Goal: Transaction & Acquisition: Purchase product/service

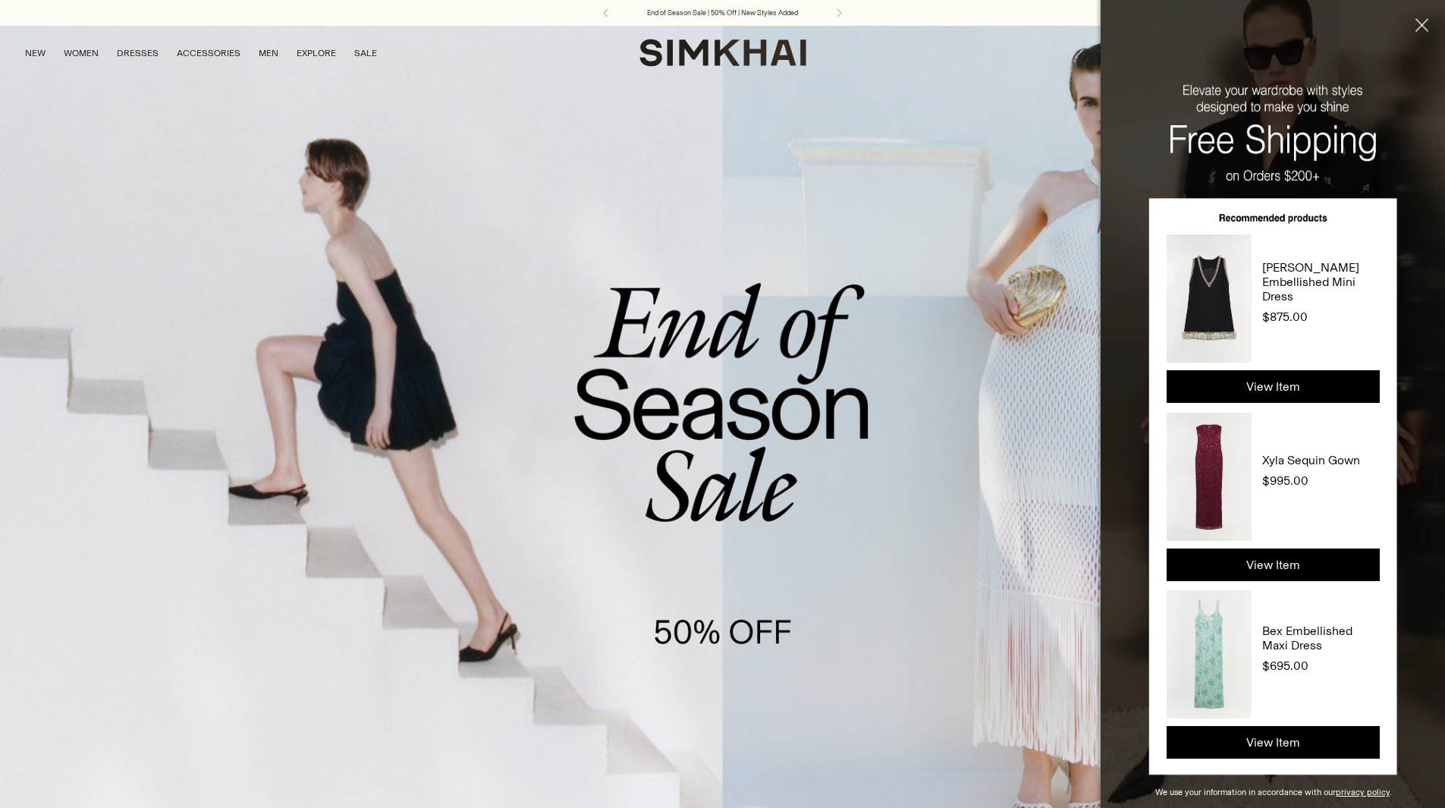
click at [1423, 24] on button "Close" at bounding box center [1420, 60] width 52 height 121
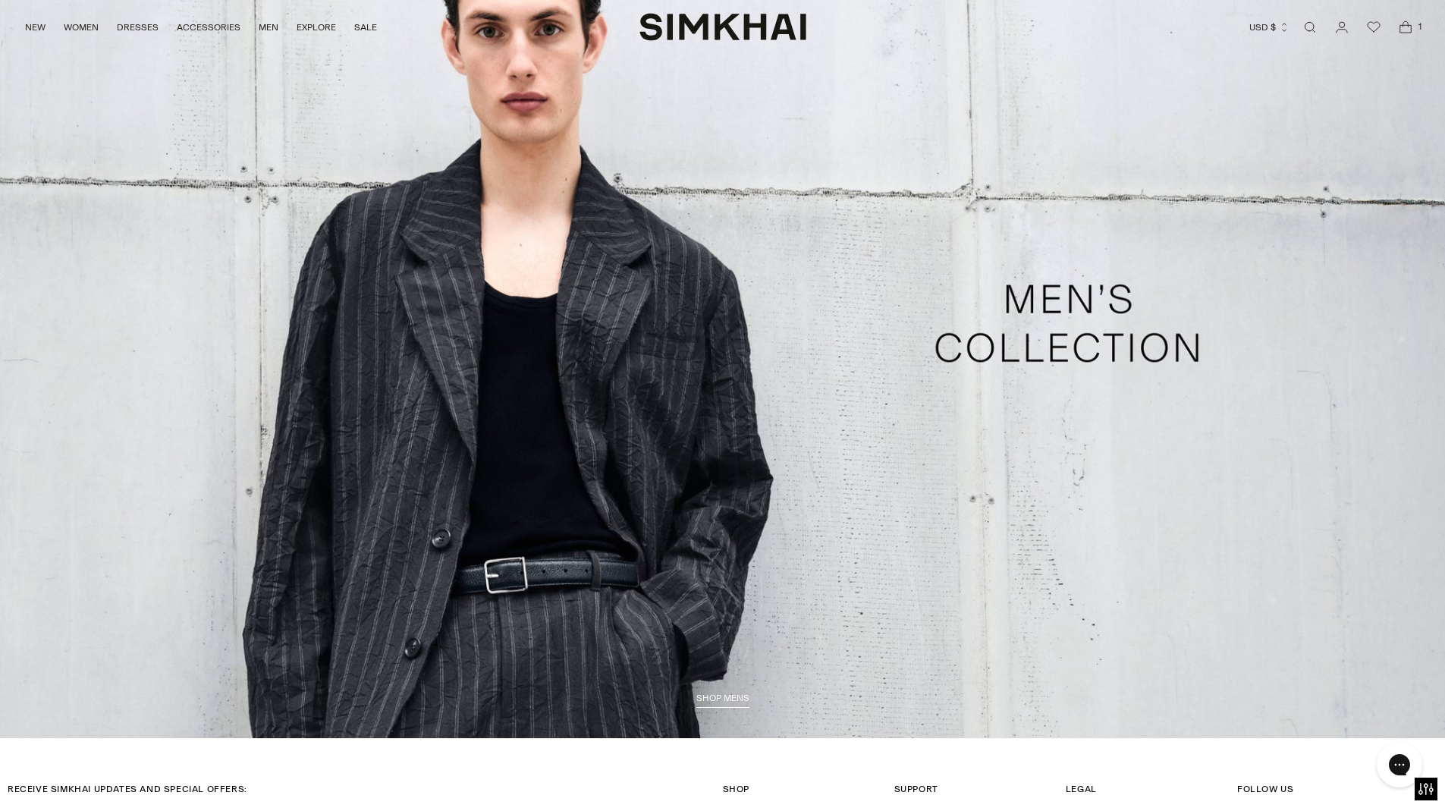
scroll to position [4757, 0]
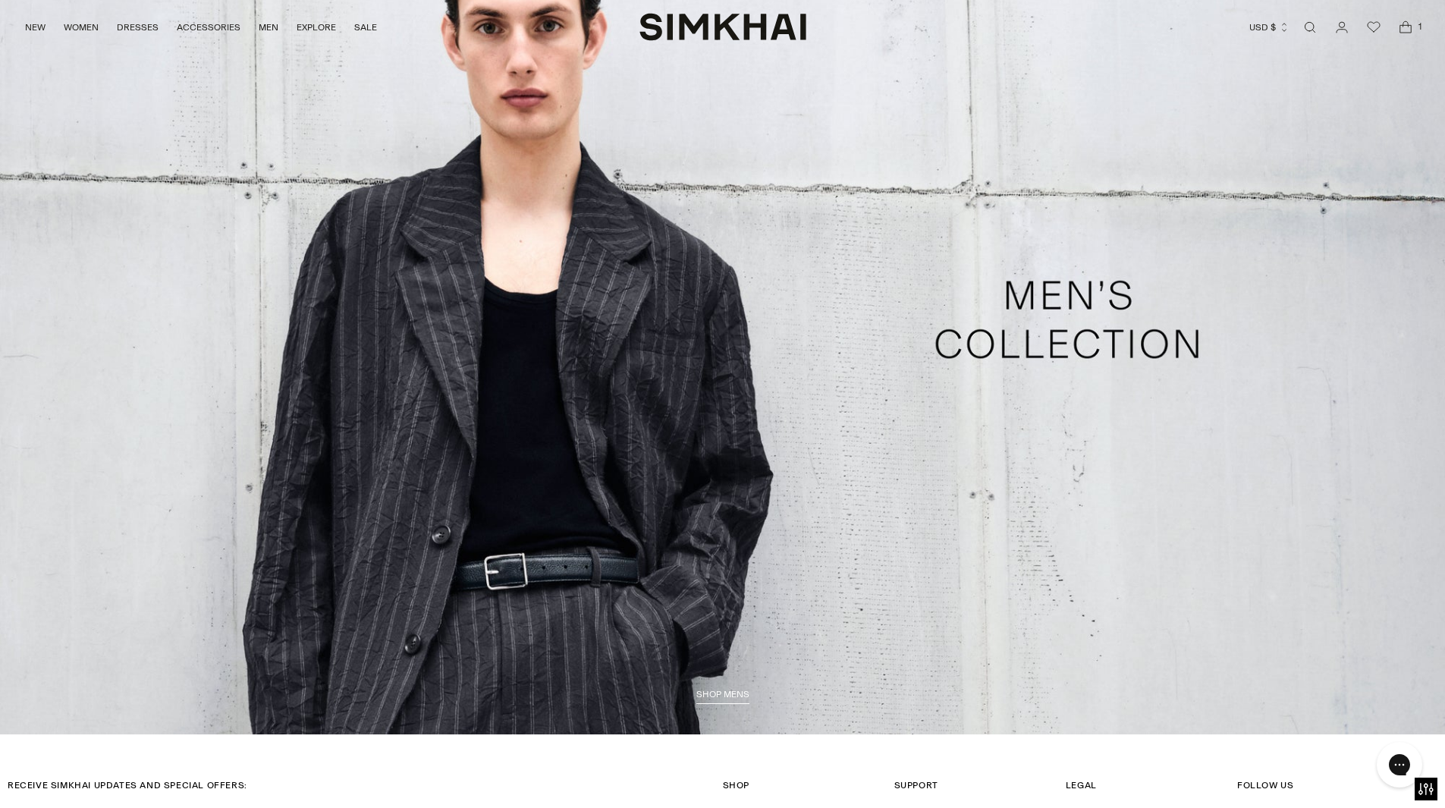
click at [923, 471] on link "/collections/shop-all-mens" at bounding box center [722, 319] width 1445 height 829
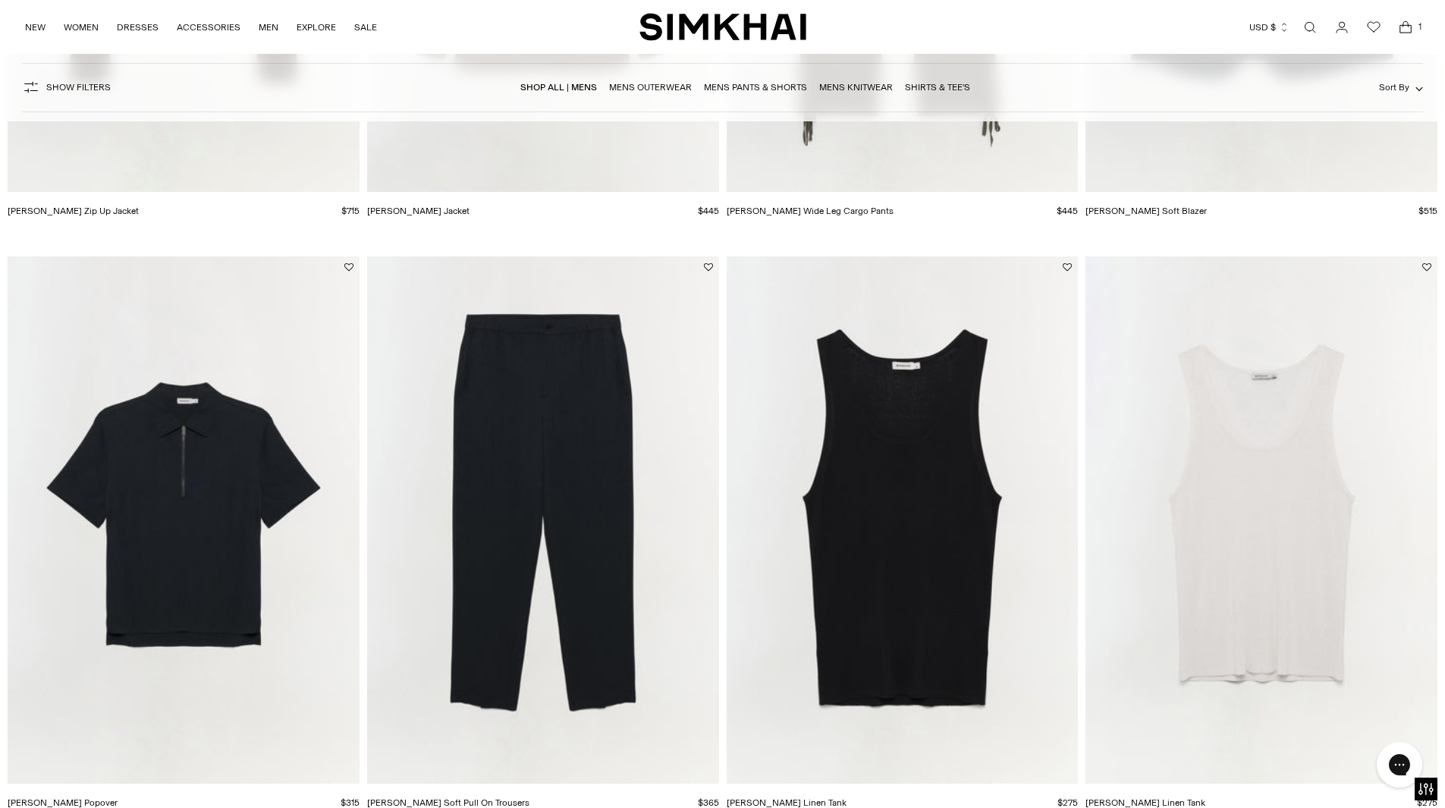
scroll to position [1741, 0]
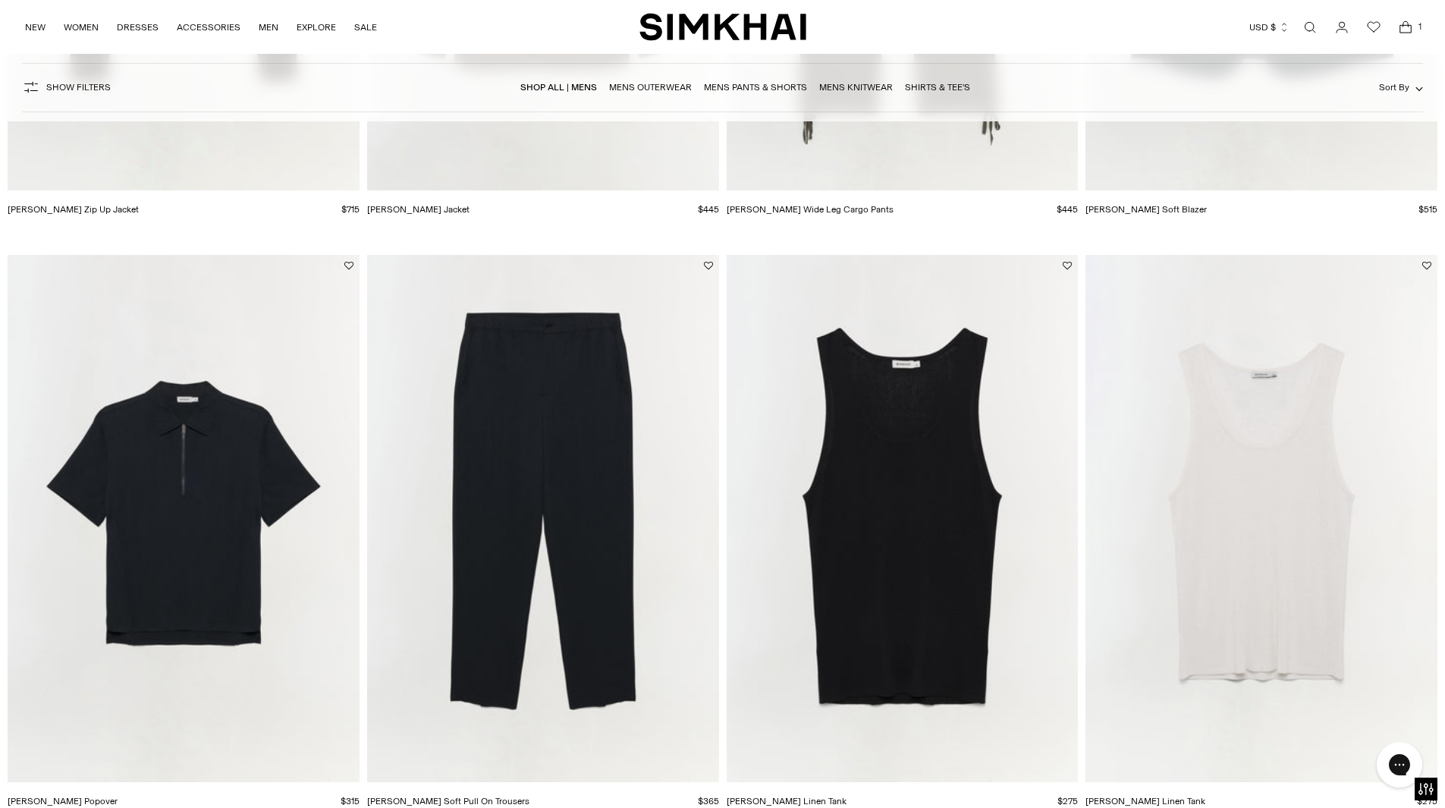
click at [0, 0] on img "Ethan Zip Popover" at bounding box center [0, 0] width 0 height 0
